Goal: Task Accomplishment & Management: Use online tool/utility

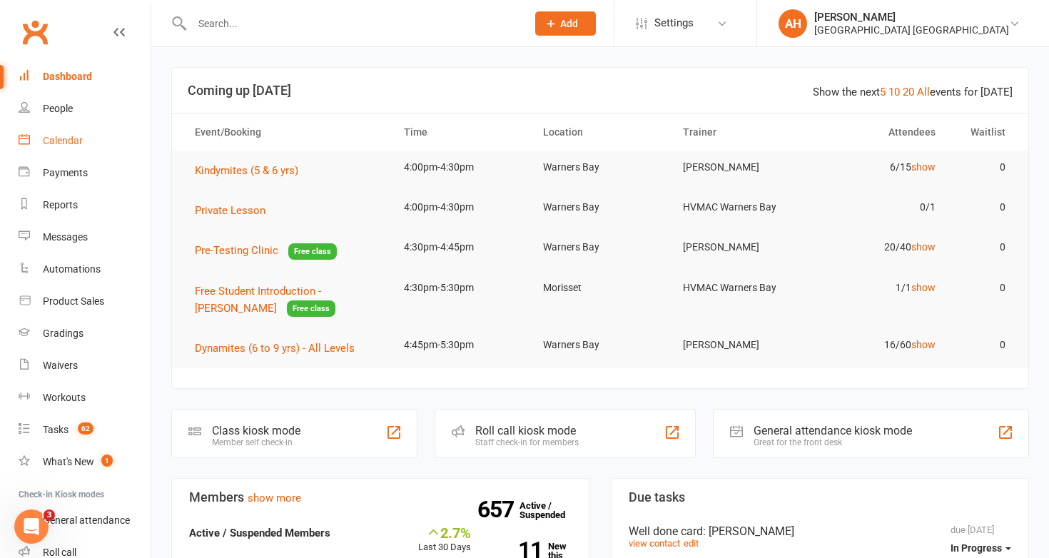
click at [78, 141] on div "Calendar" at bounding box center [63, 140] width 40 height 11
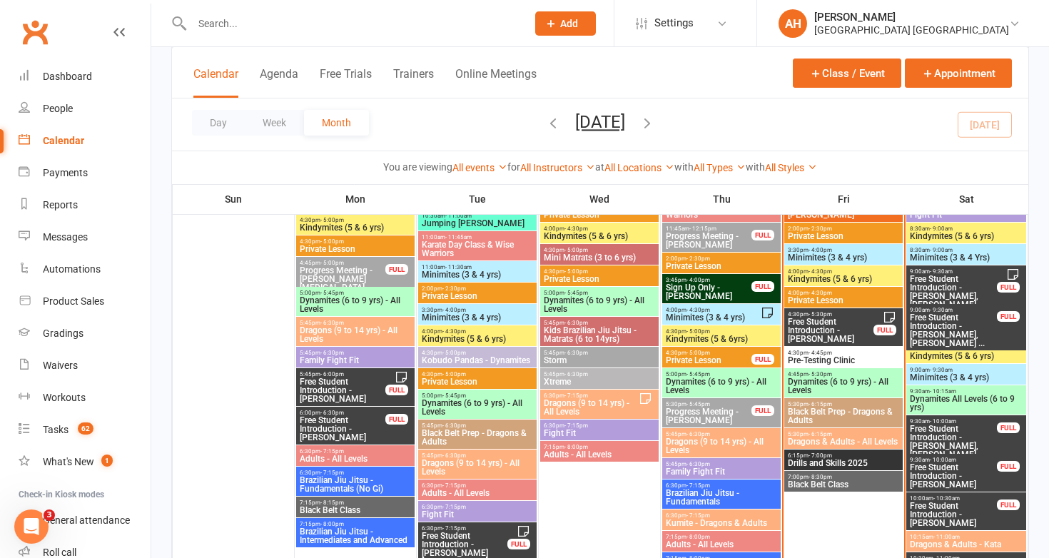
scroll to position [652, 0]
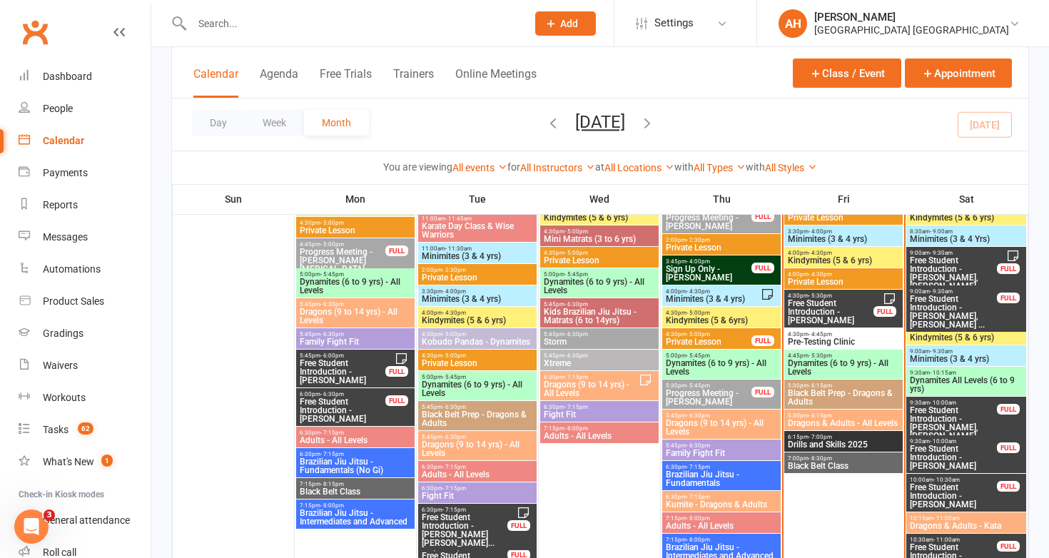
click at [831, 360] on span "Dynamites (6 to 9 yrs) - All Levels" at bounding box center [843, 367] width 113 height 17
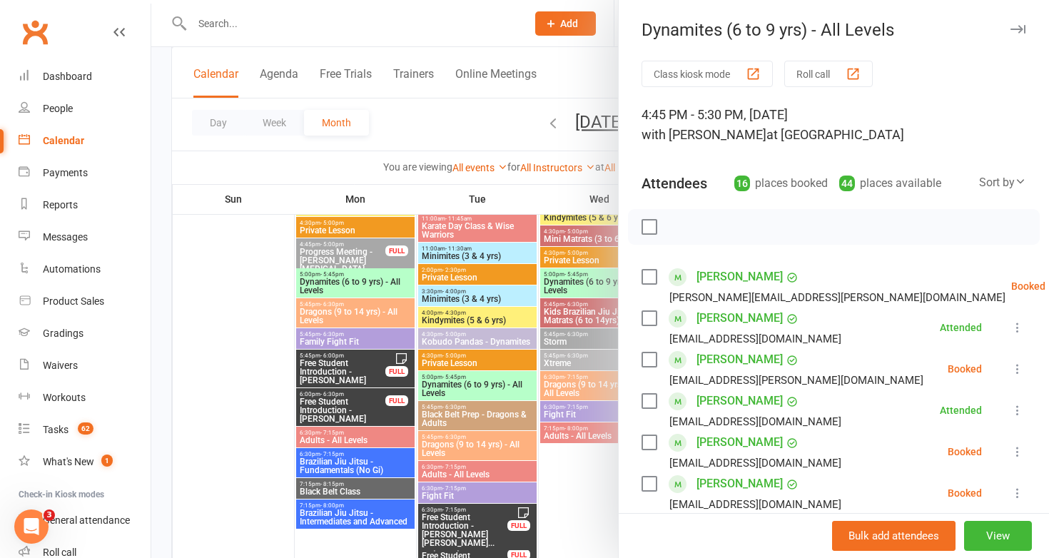
scroll to position [671, 0]
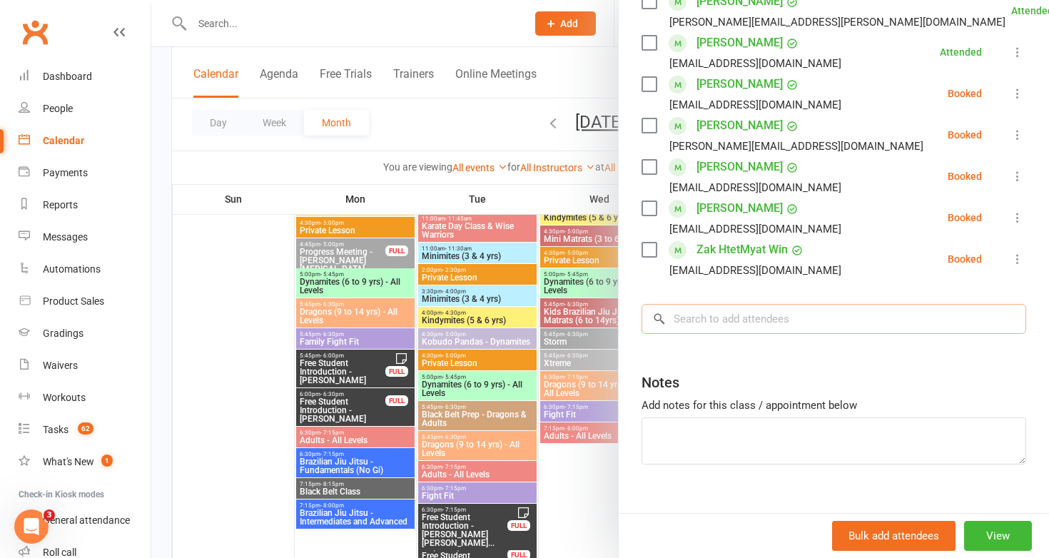
click at [737, 304] on input "search" at bounding box center [833, 319] width 385 height 30
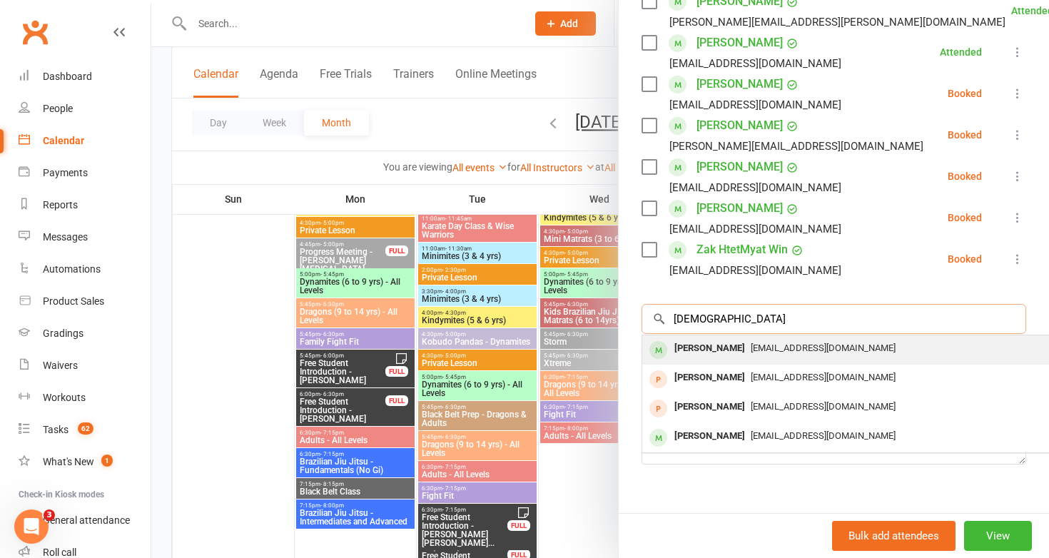
type input "[DEMOGRAPHIC_DATA]"
click at [743, 338] on div "[PERSON_NAME]" at bounding box center [709, 348] width 82 height 21
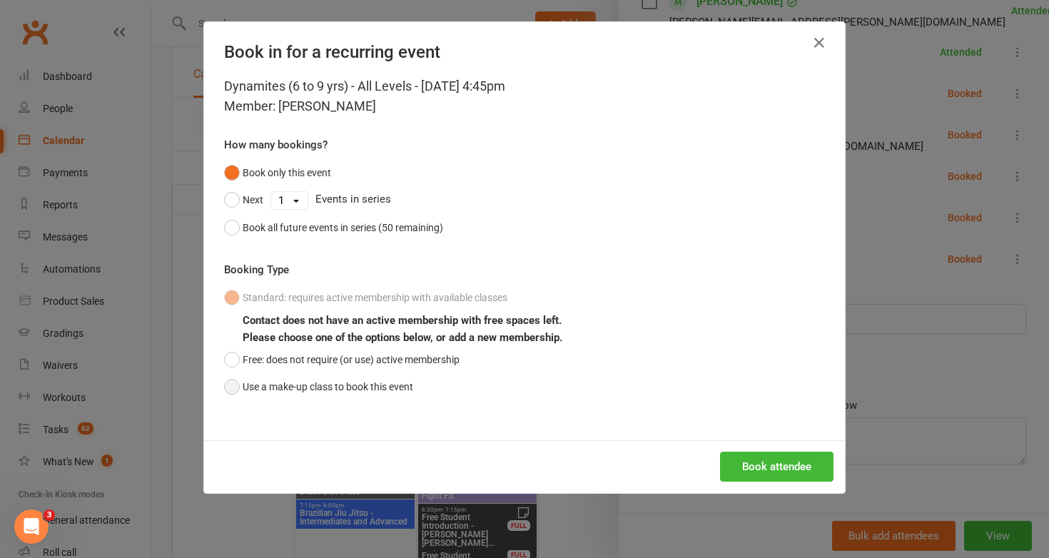
click at [234, 388] on button "Use a make-up class to book this event" at bounding box center [318, 386] width 189 height 27
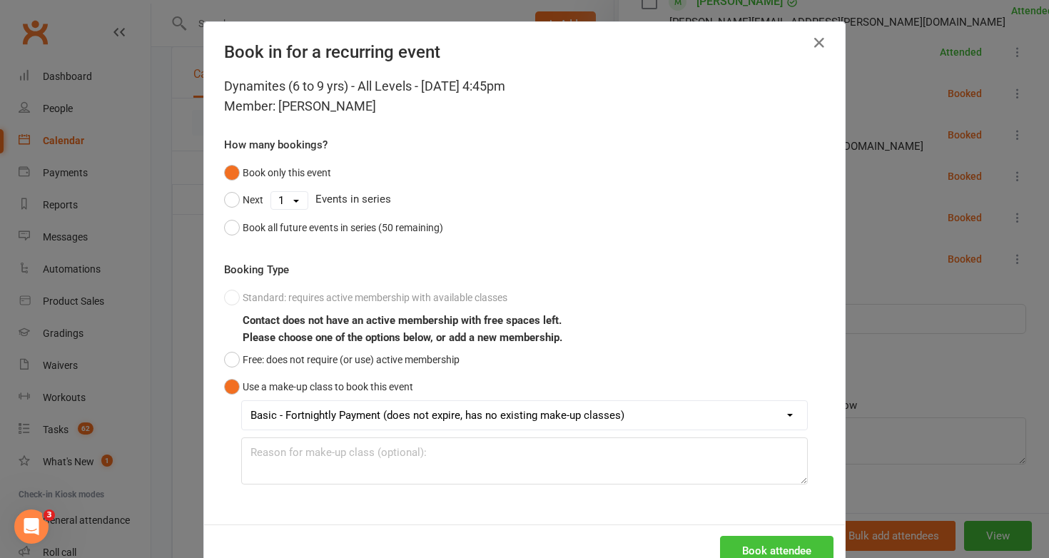
click at [785, 548] on button "Book attendee" at bounding box center [776, 551] width 113 height 30
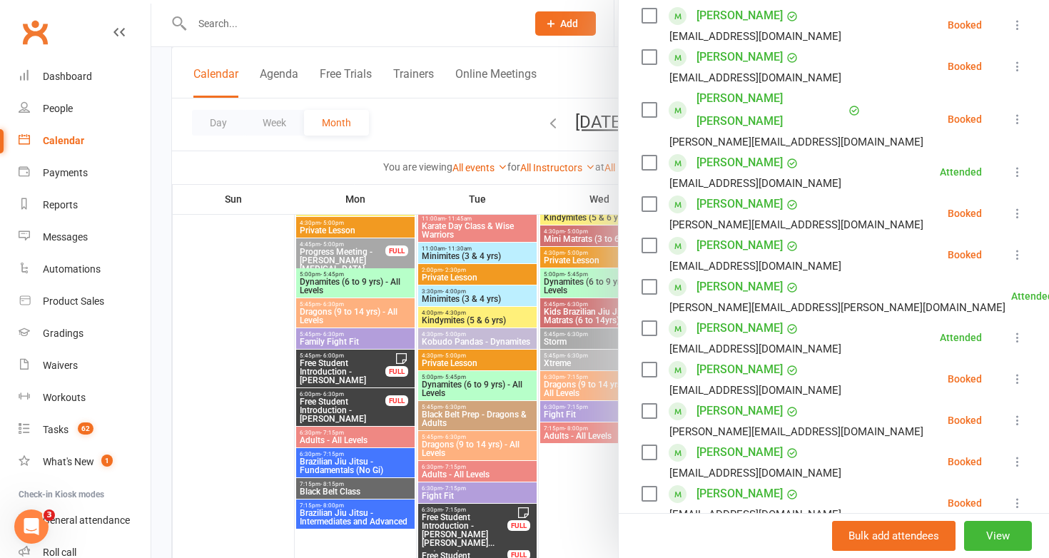
scroll to position [441, 0]
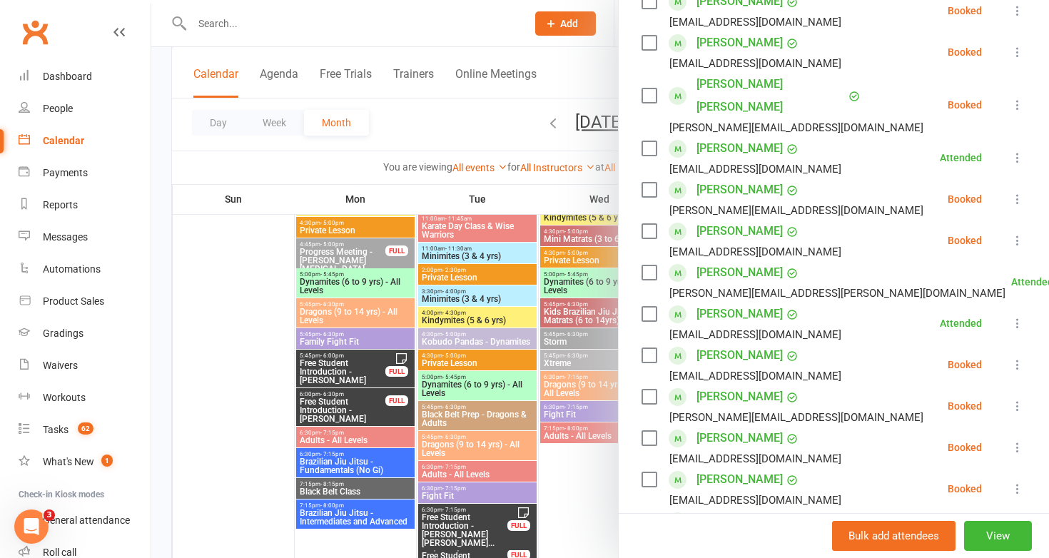
click at [754, 220] on link "[PERSON_NAME]" at bounding box center [739, 231] width 86 height 23
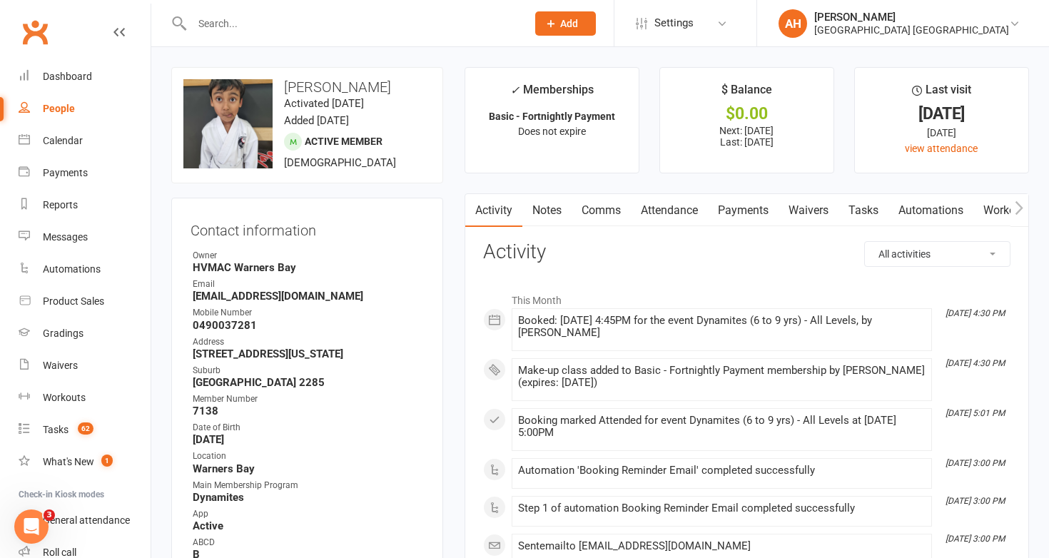
click at [686, 207] on link "Attendance" at bounding box center [669, 210] width 77 height 33
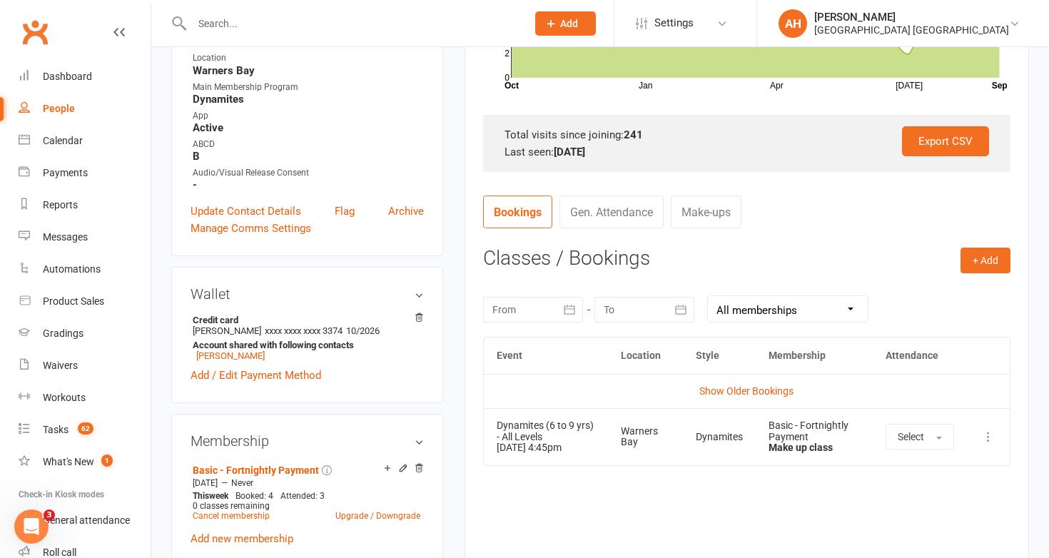
scroll to position [409, 0]
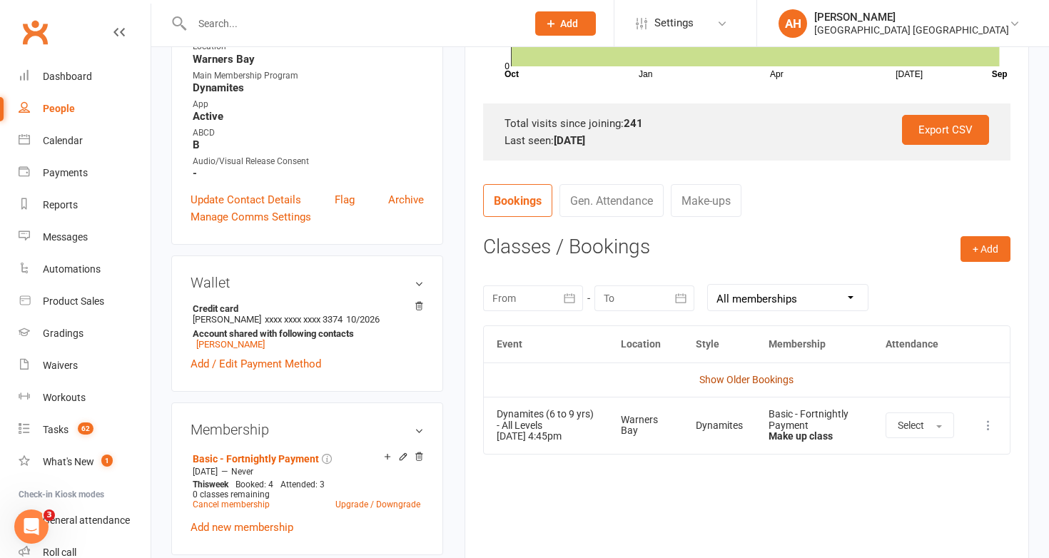
click at [755, 377] on link "Show Older Bookings" at bounding box center [746, 379] width 94 height 11
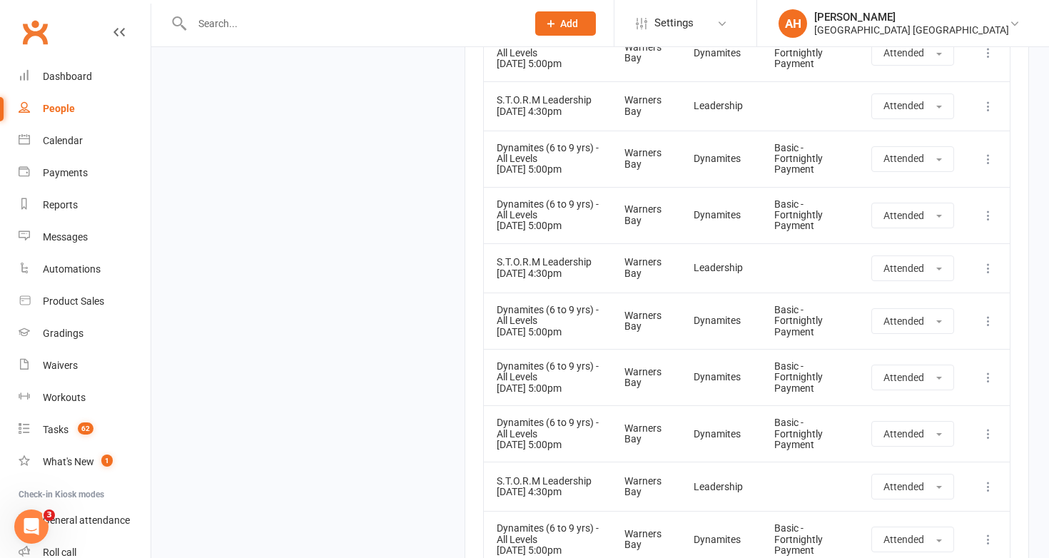
scroll to position [8740, 0]
